Goal: Task Accomplishment & Management: Complete application form

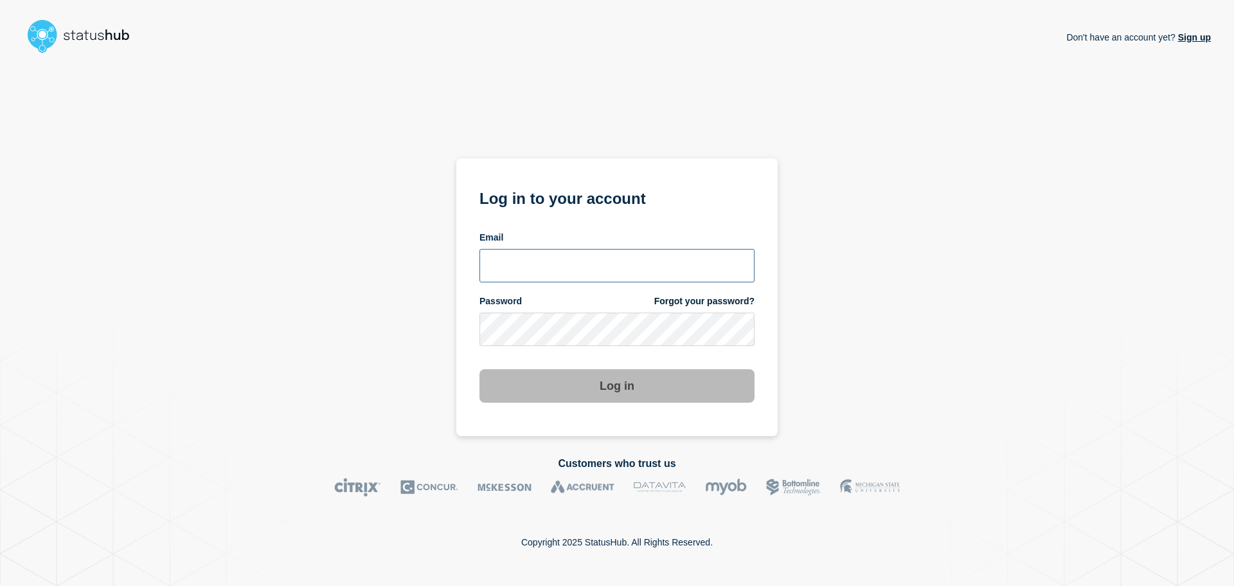
click at [561, 266] on input "email input" at bounding box center [617, 265] width 275 height 33
click at [559, 266] on input "r.shumaker@gwu.edu" at bounding box center [617, 265] width 275 height 33
click at [558, 265] on input "r.shumaker@gwu.edu" at bounding box center [617, 265] width 275 height 33
type input "r.shumaker@email.gwu.edu"
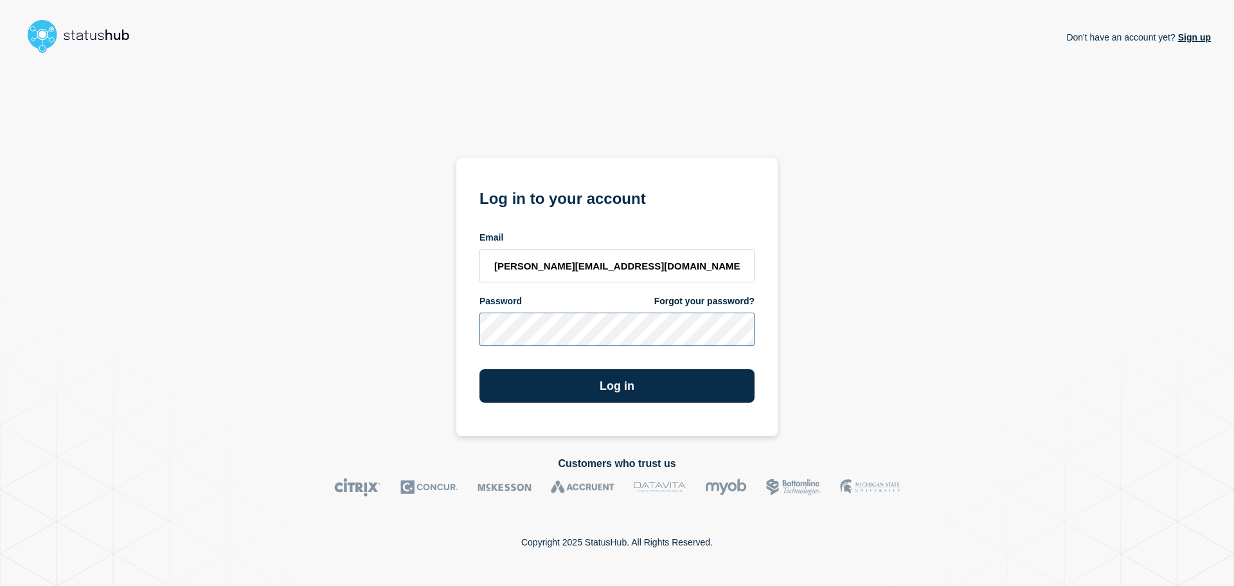
click at [480, 369] on button "Log in" at bounding box center [617, 385] width 275 height 33
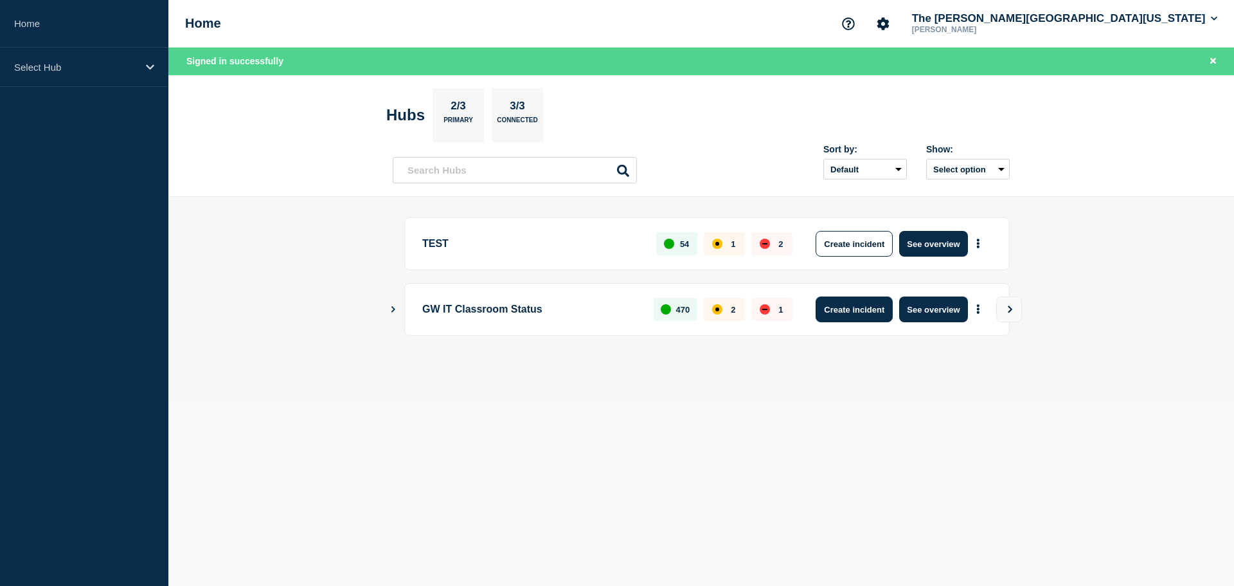
click at [850, 311] on button "Create incident" at bounding box center [854, 309] width 77 height 26
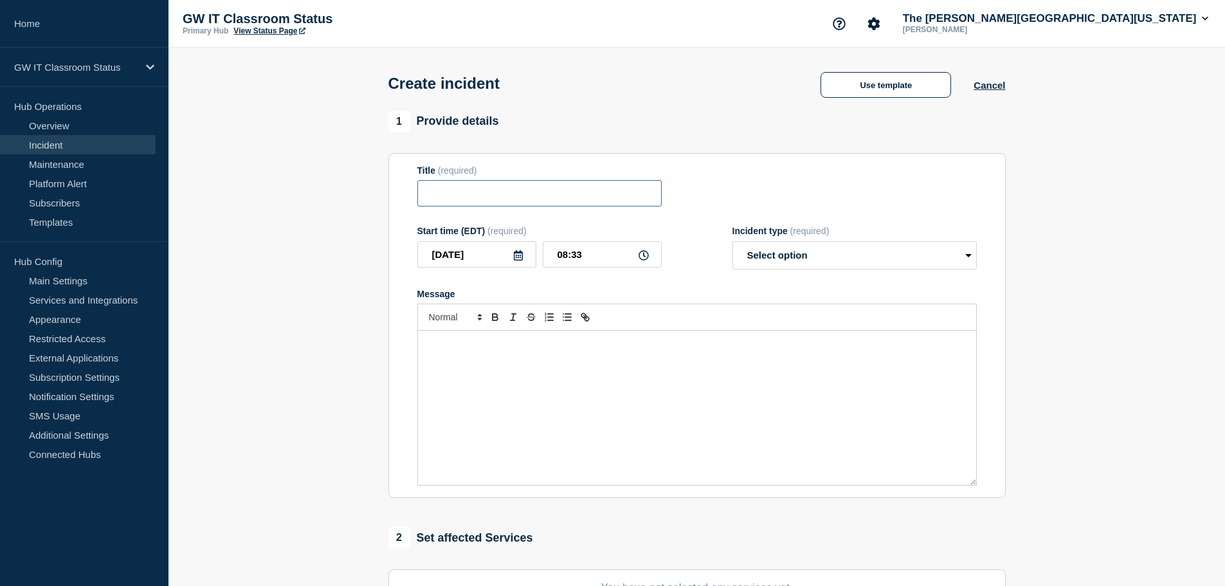
click at [467, 192] on input "Title" at bounding box center [539, 193] width 244 height 26
click at [873, 87] on button "Use template" at bounding box center [885, 85] width 131 height 26
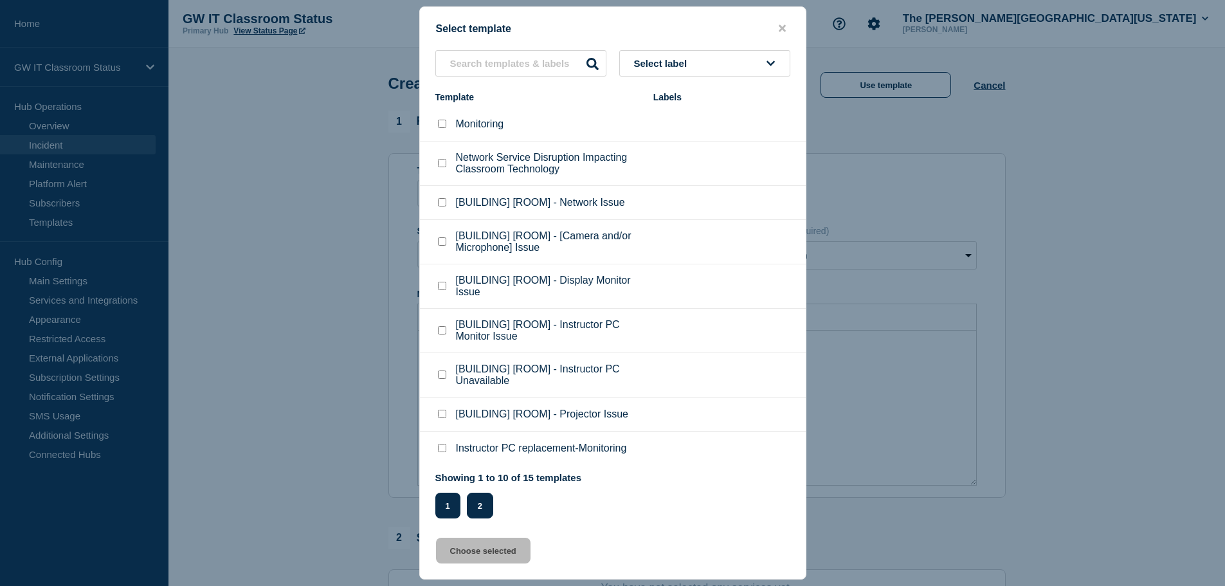
click at [476, 503] on button "2" at bounding box center [480, 505] width 26 height 26
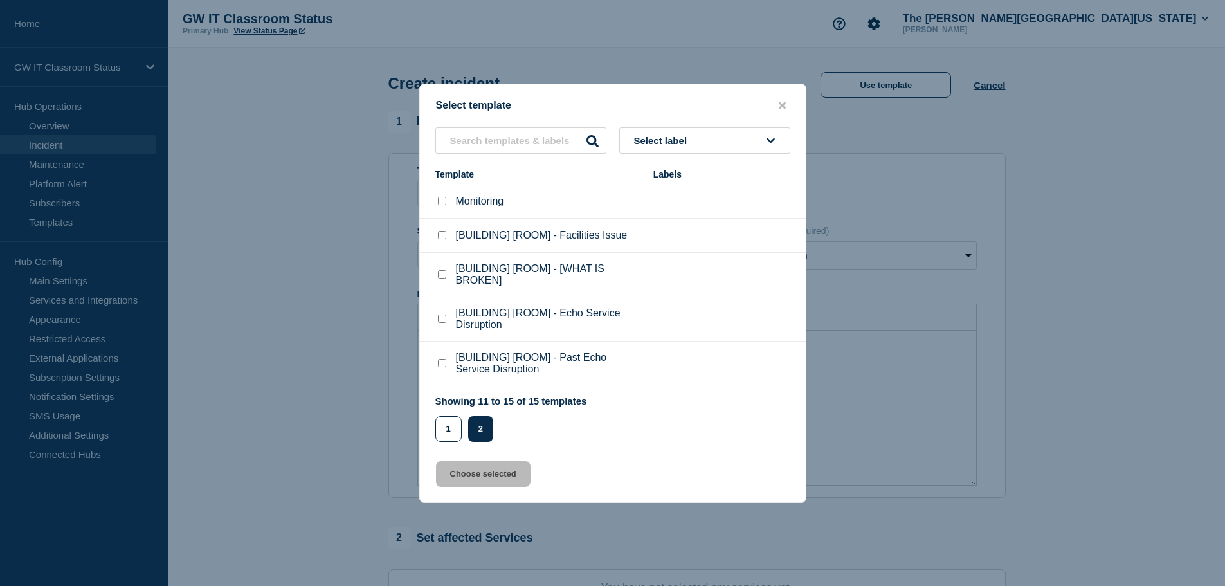
click at [777, 103] on button "close button" at bounding box center [782, 106] width 15 height 12
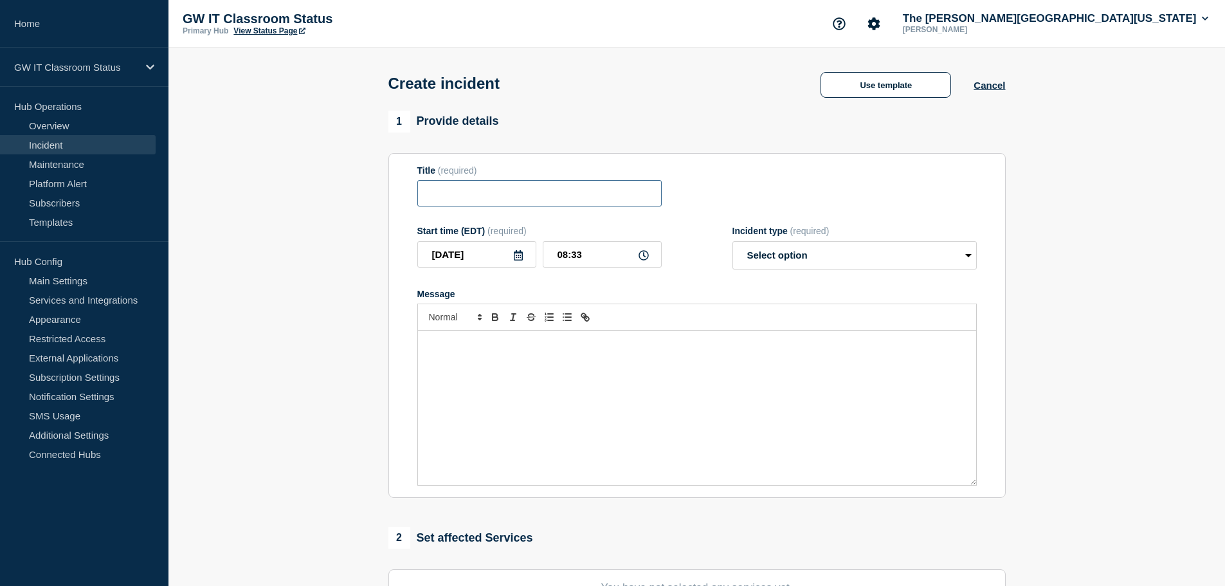
click at [581, 206] on input "Title" at bounding box center [539, 193] width 244 height 26
type input "[GEOGRAPHIC_DATA] 311 - Classroom Technology Issue"
click at [787, 255] on select "Select option Investigating Identified Monitoring" at bounding box center [854, 255] width 244 height 28
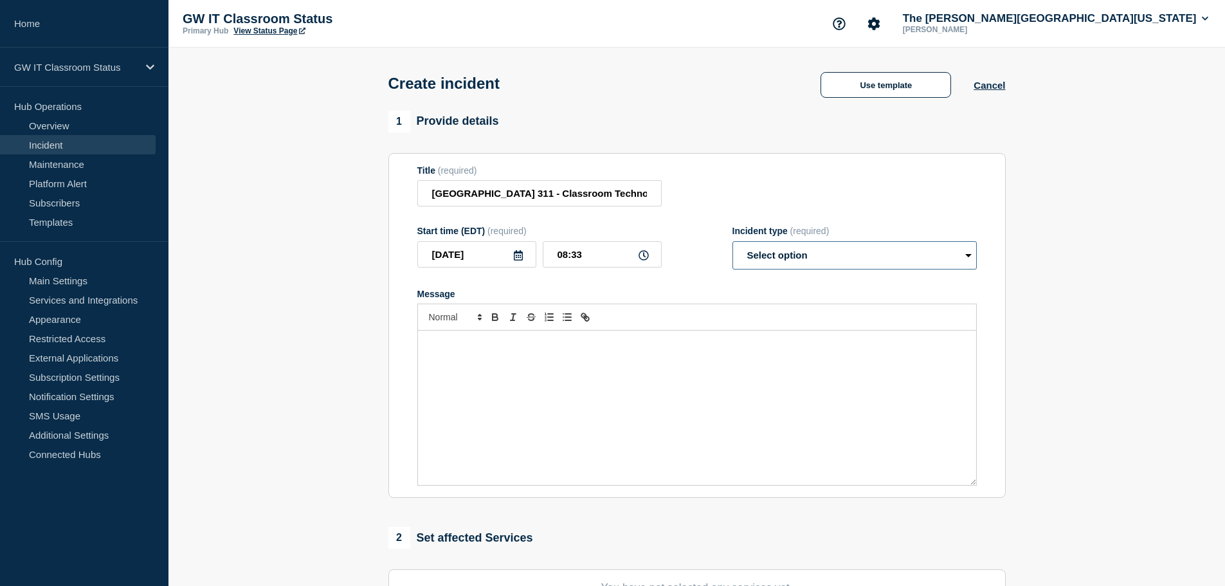
select select "identified"
click at [732, 244] on select "Select option Investigating Identified Monitoring" at bounding box center [854, 255] width 244 height 28
click at [460, 358] on div "Message" at bounding box center [697, 407] width 558 height 154
click at [592, 350] on p "The classroom technology in [GEOGRAPHIC_DATA]" at bounding box center [697, 344] width 539 height 12
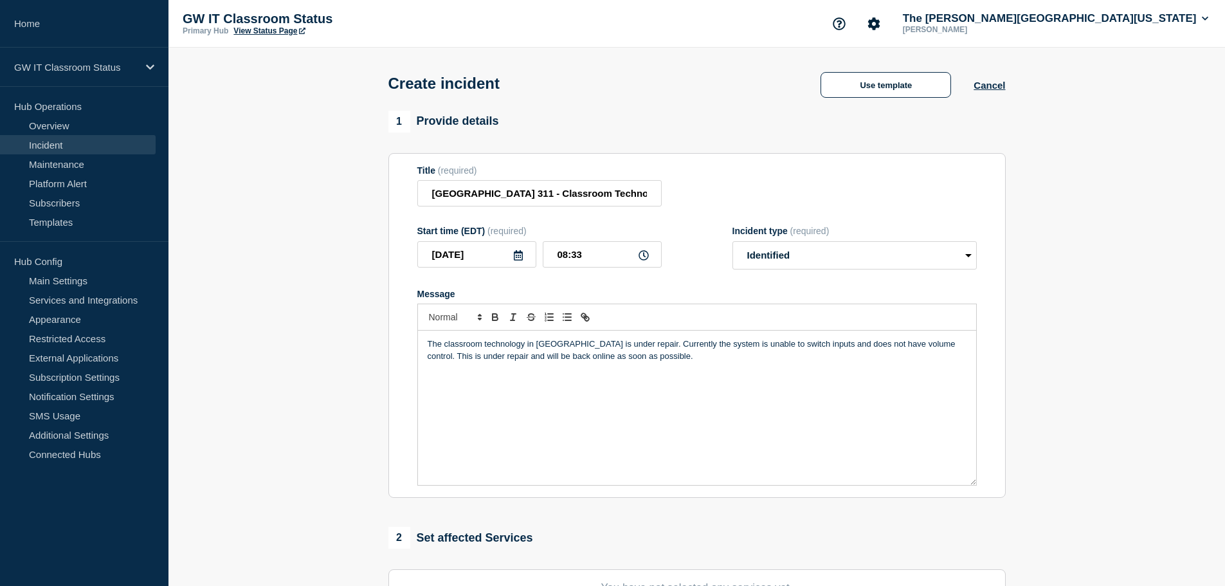
click at [322, 321] on section "1 Provide details Title (required) Elliot School Room 311 - Classroom Technolog…" at bounding box center [696, 479] width 1056 height 736
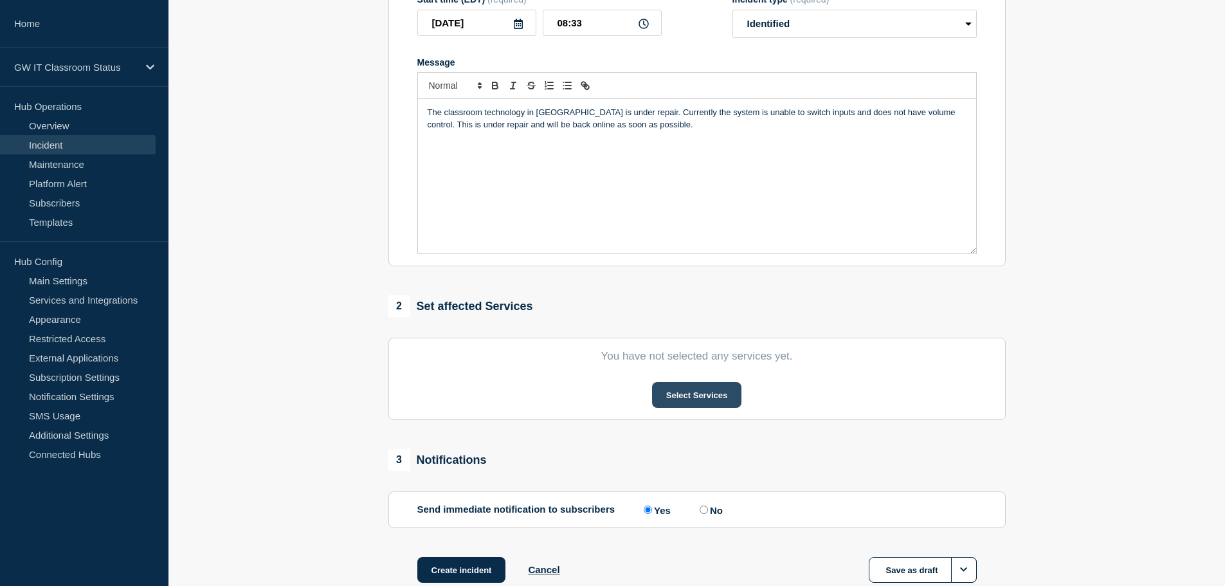
click at [685, 398] on button "Select Services" at bounding box center [696, 395] width 89 height 26
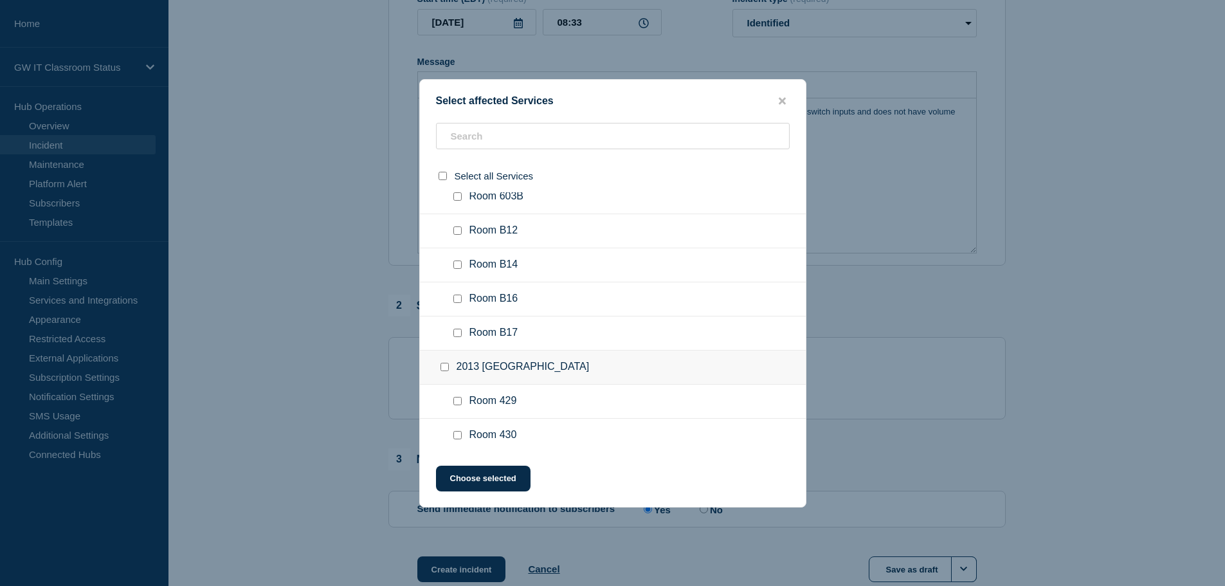
scroll to position [1650, 0]
click at [476, 145] on input "text" at bounding box center [613, 136] width 354 height 26
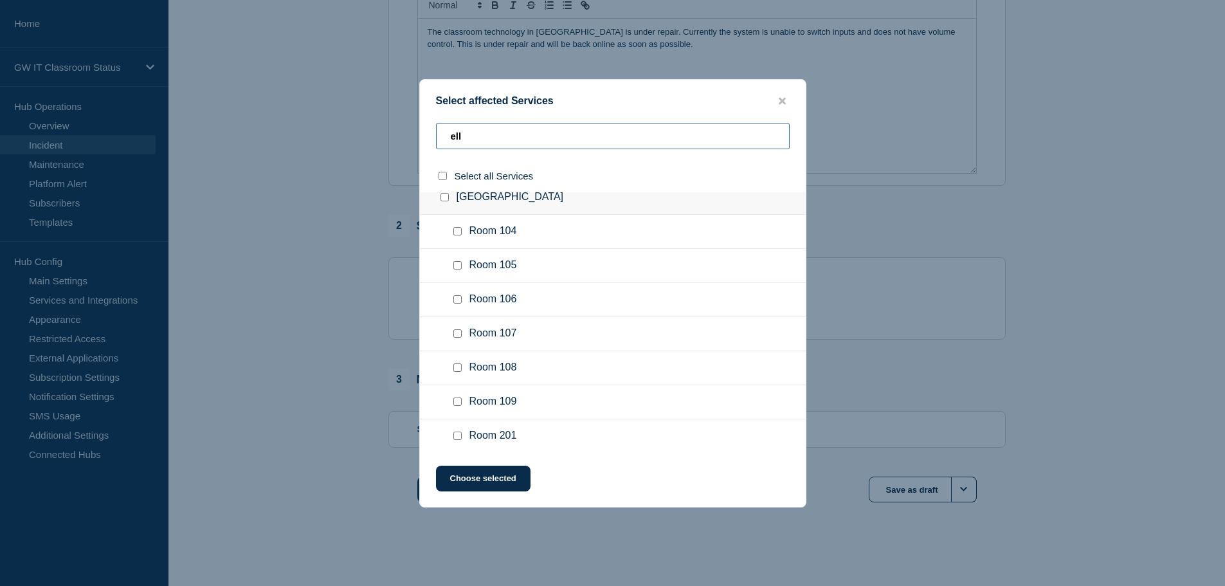
scroll to position [14, 0]
type input "elli"
checkbox input "true"
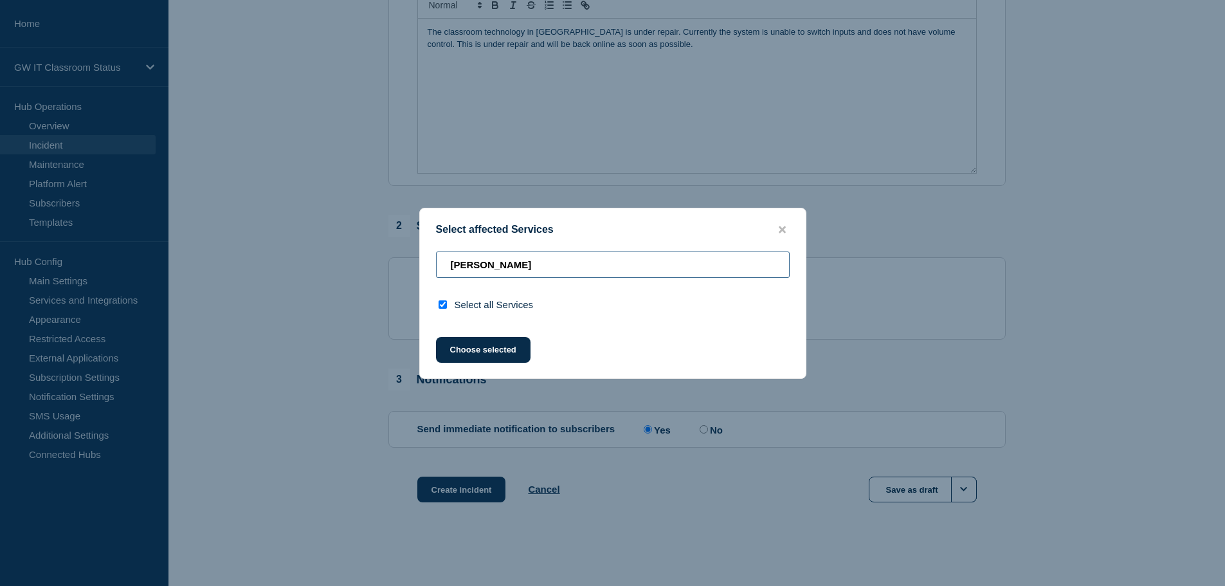
click at [534, 266] on input "[PERSON_NAME]" at bounding box center [613, 264] width 354 height 26
type input "E"
checkbox input "false"
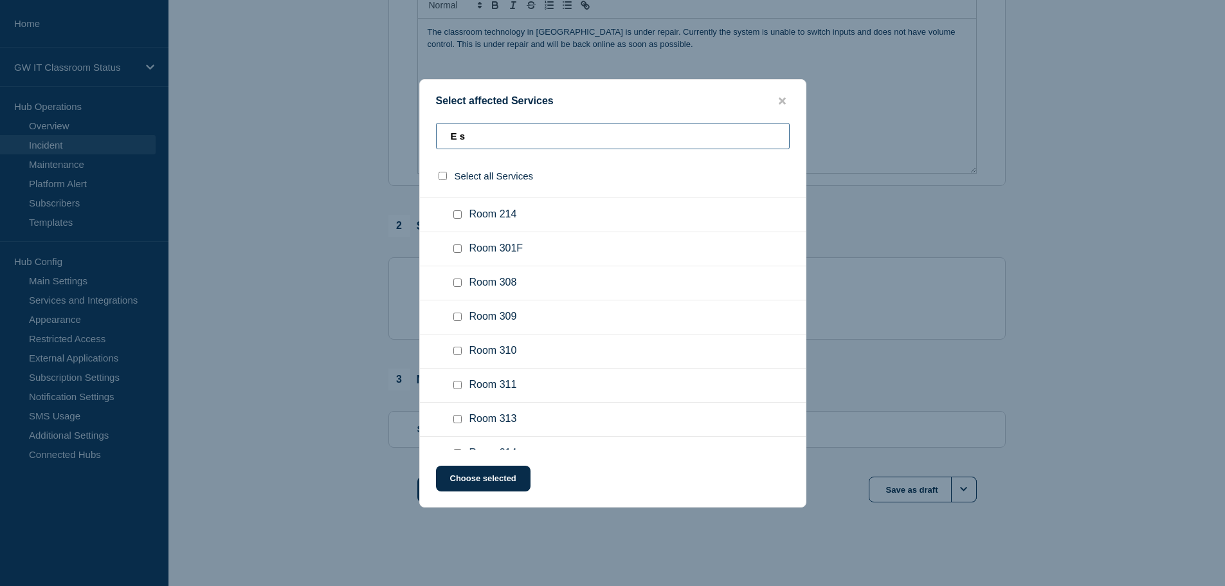
scroll to position [234, 0]
type input "E s"
click at [458, 386] on input "Room 311 checkbox" at bounding box center [457, 384] width 8 height 8
checkbox input "true"
click at [487, 480] on button "Choose selected" at bounding box center [483, 478] width 95 height 26
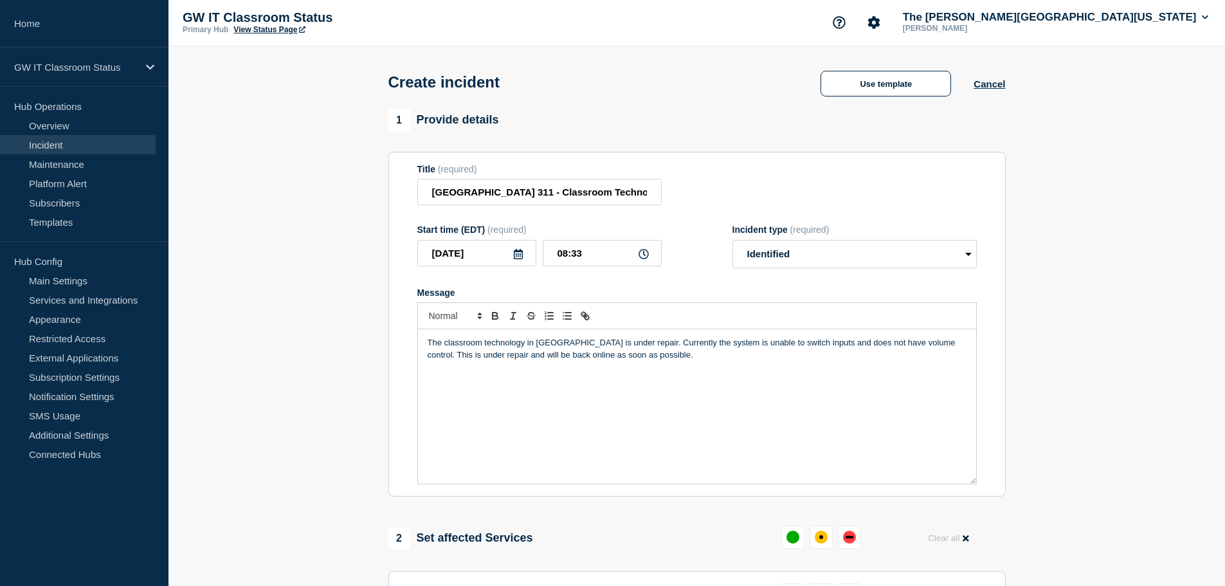
scroll to position [0, 0]
drag, startPoint x: 521, startPoint y: 195, endPoint x: 441, endPoint y: 197, distance: 80.4
click at [441, 197] on input "[GEOGRAPHIC_DATA] 311 - Classroom Technology Issue" at bounding box center [539, 193] width 244 height 26
click at [494, 196] on input "[GEOGRAPHIC_DATA] 311 - Classroom Technology Issue" at bounding box center [539, 193] width 244 height 26
click at [491, 196] on input "[GEOGRAPHIC_DATA] 311 - Classroom Technology Issue" at bounding box center [539, 193] width 244 height 26
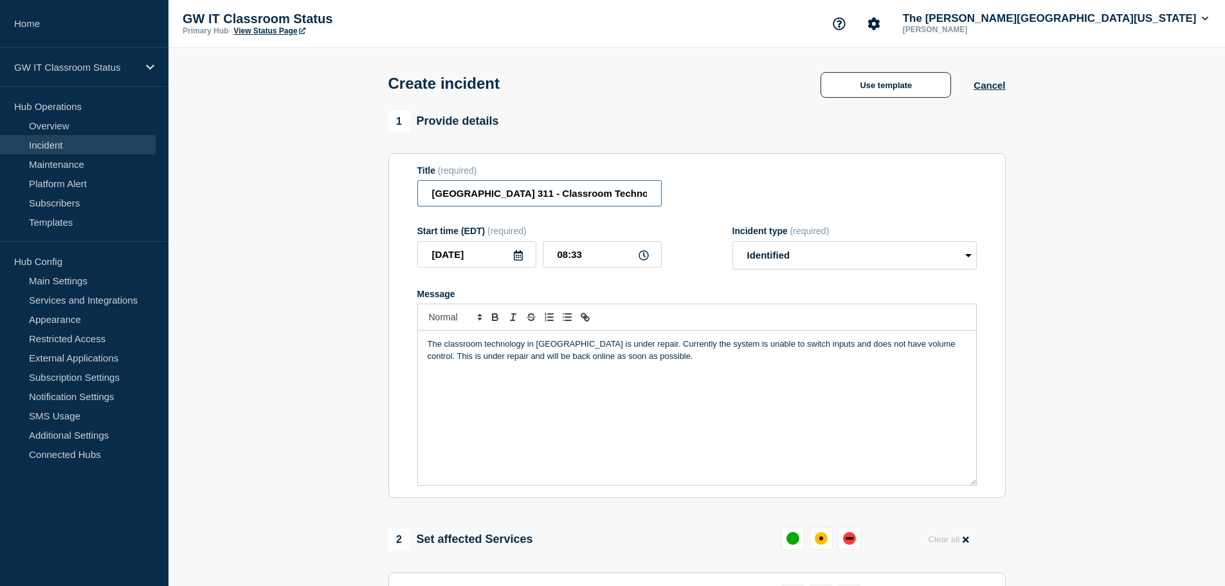
drag, startPoint x: 491, startPoint y: 196, endPoint x: 438, endPoint y: 199, distance: 52.8
click at [438, 199] on input "[GEOGRAPHIC_DATA] 311 - Classroom Technology Issue" at bounding box center [539, 193] width 244 height 26
type input "1957 E st. Room 311 - Classroom Technology Issue"
click at [583, 345] on p "The classroom technology in [GEOGRAPHIC_DATA] is under repair. Currently the sy…" at bounding box center [697, 350] width 539 height 24
click at [324, 388] on section "1 Provide details Title (required) [STREET_ADDRESS] Room 311 - Classroom Techno…" at bounding box center [696, 513] width 1056 height 804
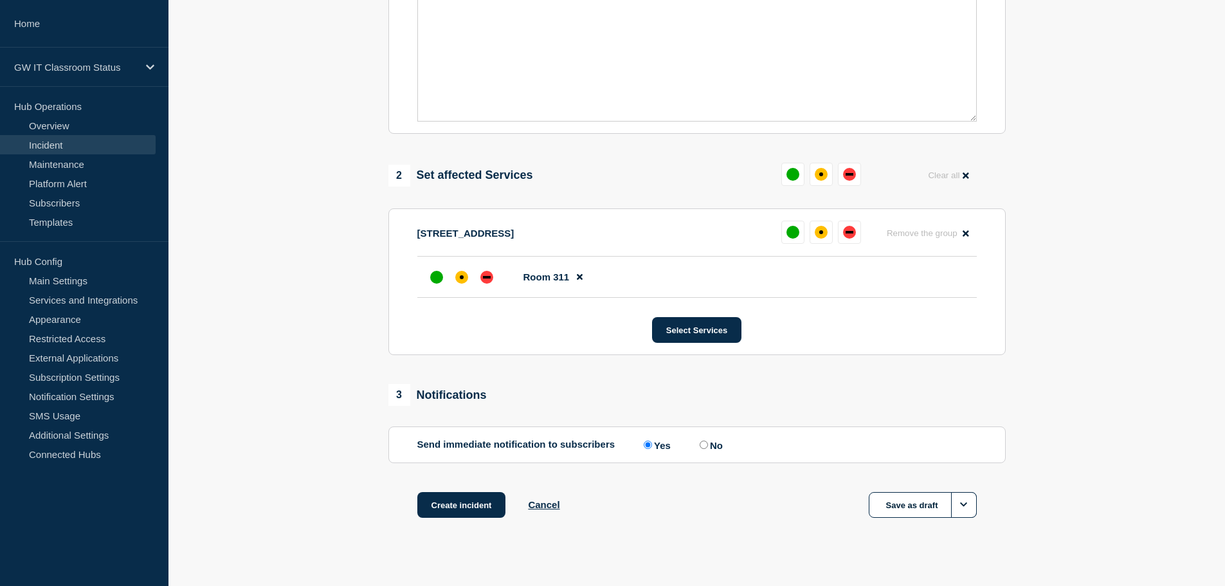
scroll to position [383, 0]
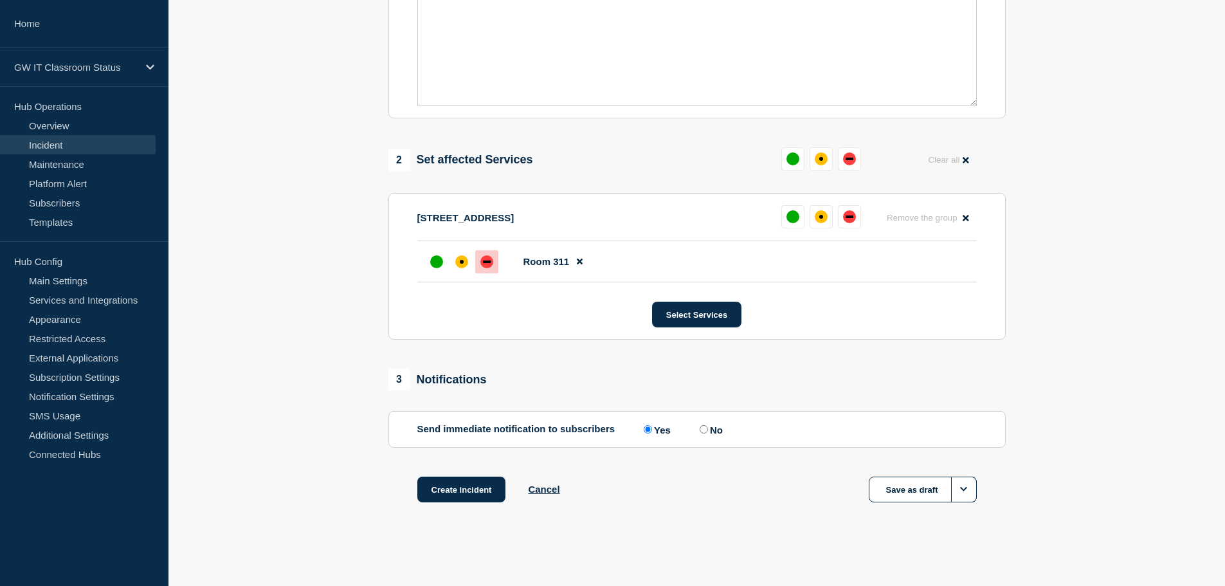
click at [480, 264] on div at bounding box center [486, 261] width 23 height 23
drag, startPoint x: 456, startPoint y: 491, endPoint x: 444, endPoint y: 490, distance: 11.6
click at [455, 491] on button "Create incident" at bounding box center [461, 489] width 89 height 26
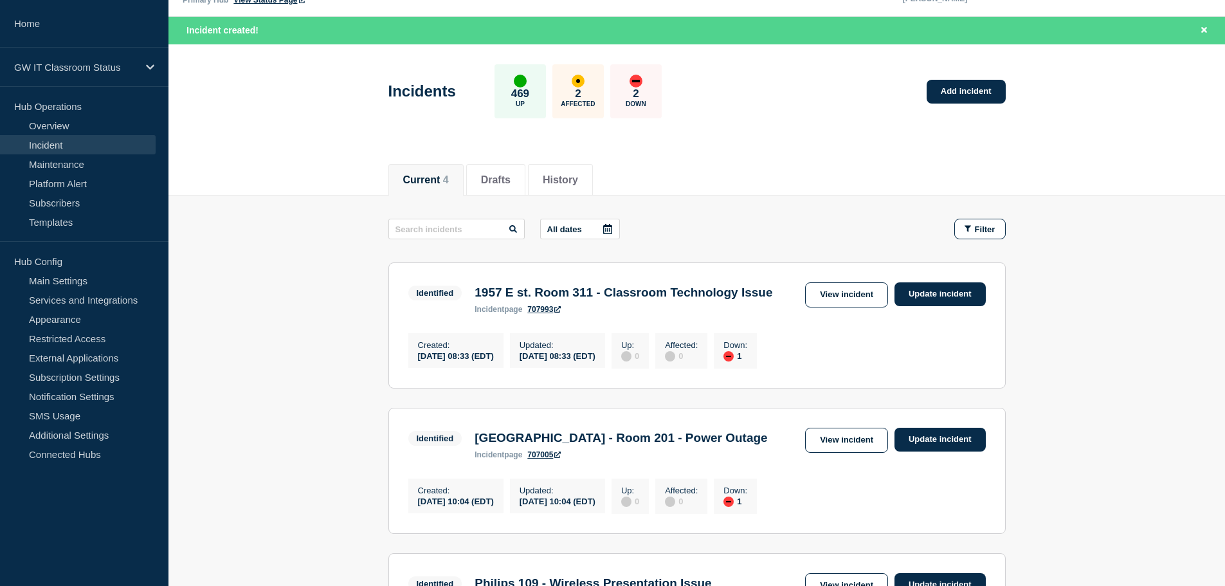
scroll to position [33, 0]
